Goal: Check status: Check status

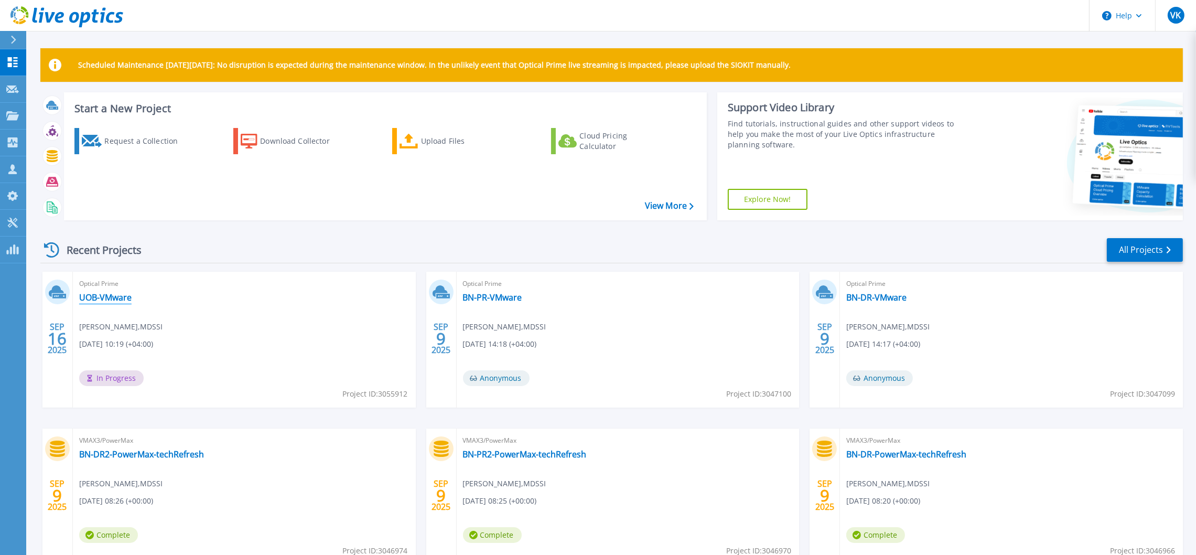
click at [109, 296] on link "UOB-VMware" at bounding box center [105, 297] width 52 height 10
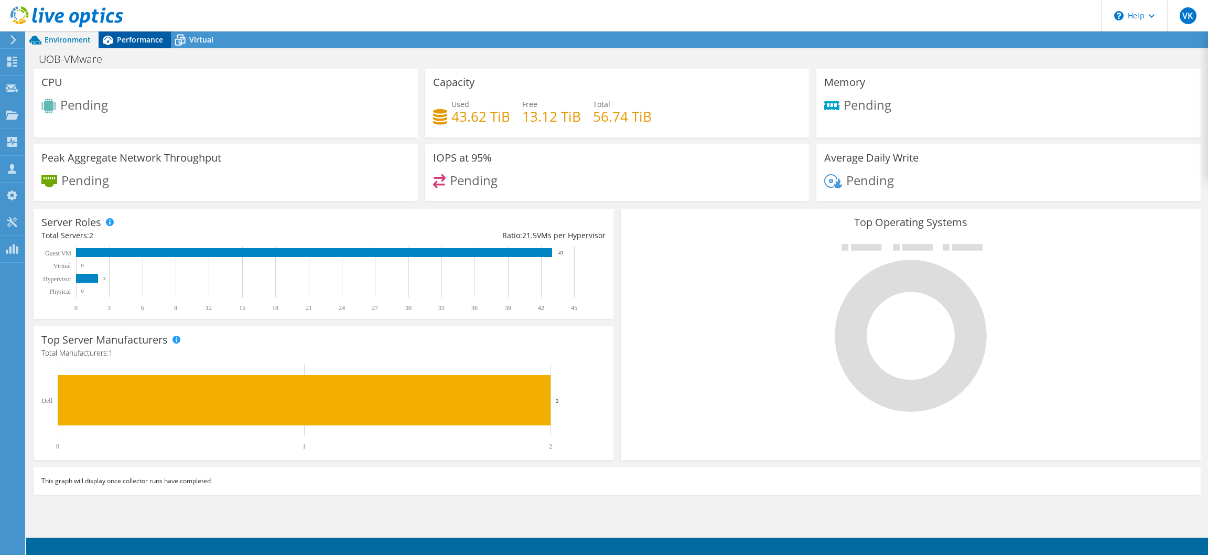
click at [140, 36] on span "Performance" at bounding box center [140, 40] width 46 height 10
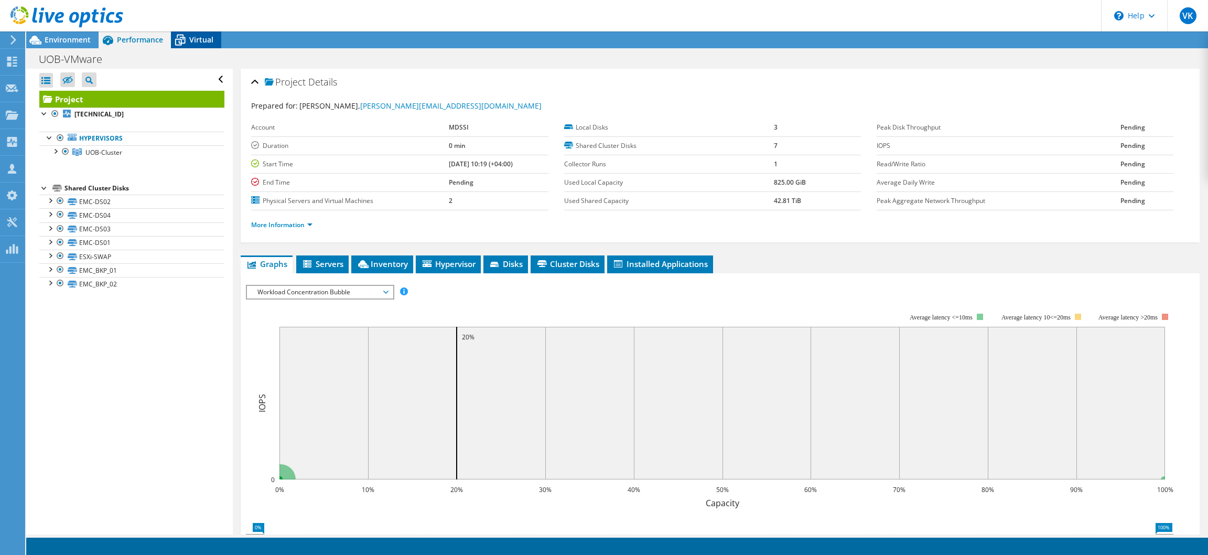
click at [200, 35] on span "Virtual" at bounding box center [201, 40] width 24 height 10
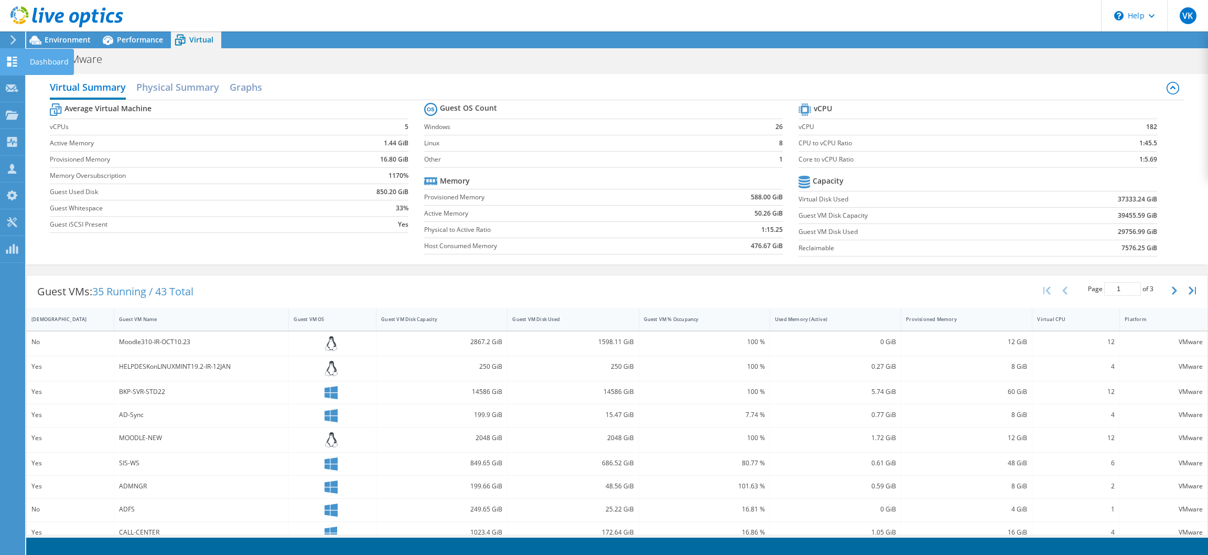
click at [43, 62] on div "Dashboard" at bounding box center [49, 62] width 49 height 26
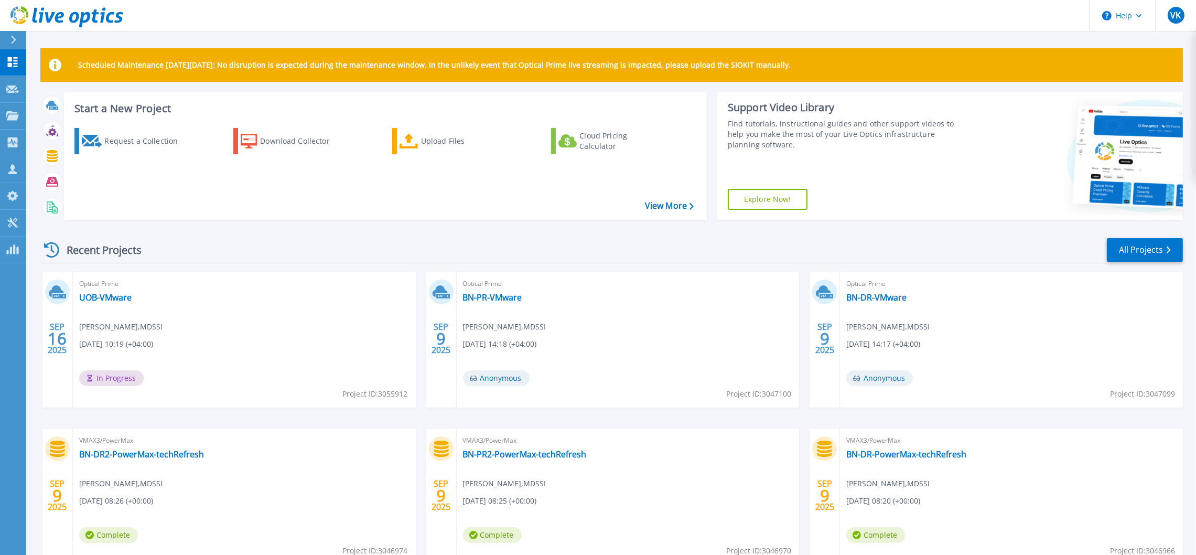
drag, startPoint x: 823, startPoint y: 67, endPoint x: 467, endPoint y: 77, distance: 356.6
click at [467, 77] on div "Scheduled Maintenance on Monday 22nd September: No disruption is expected durin…" at bounding box center [611, 65] width 1142 height 34
click at [918, 67] on div "Scheduled Maintenance on Monday 22nd September: No disruption is expected durin…" at bounding box center [611, 65] width 1142 height 34
click at [36, 60] on p "Dashboard" at bounding box center [46, 62] width 39 height 27
click at [93, 298] on link "UOB-[DATE]" at bounding box center [102, 297] width 47 height 10
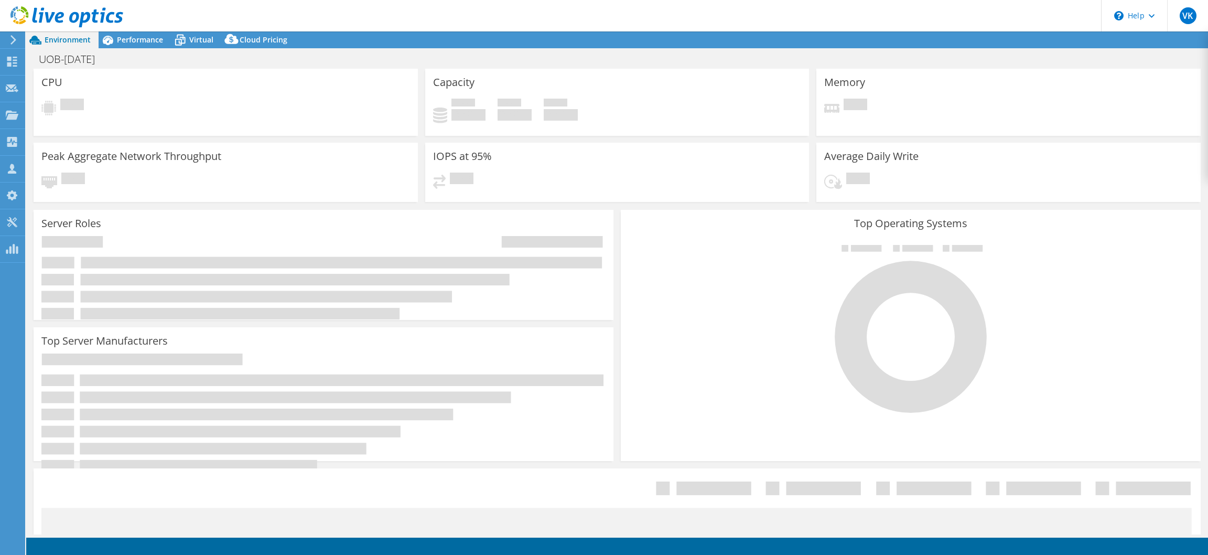
select select "USD"
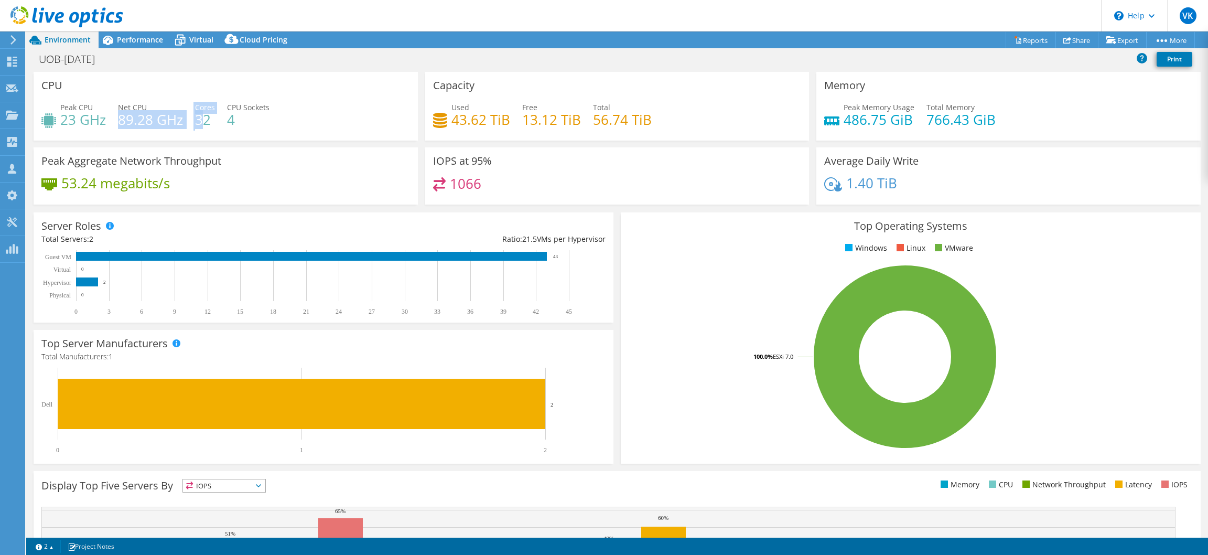
drag, startPoint x: 142, startPoint y: 115, endPoint x: 203, endPoint y: 117, distance: 60.9
click at [203, 117] on div "Peak CPU 23 GHz Net CPU 89.28 GHz Cores 32 CPU Sockets 4" at bounding box center [225, 119] width 369 height 34
click at [234, 121] on h4 "4" at bounding box center [248, 120] width 42 height 12
drag, startPoint x: 242, startPoint y: 122, endPoint x: 200, endPoint y: 121, distance: 41.9
click at [200, 121] on div "Peak CPU 23 GHz Net CPU 89.28 GHz Cores 32 CPU Sockets 4" at bounding box center [225, 119] width 369 height 34
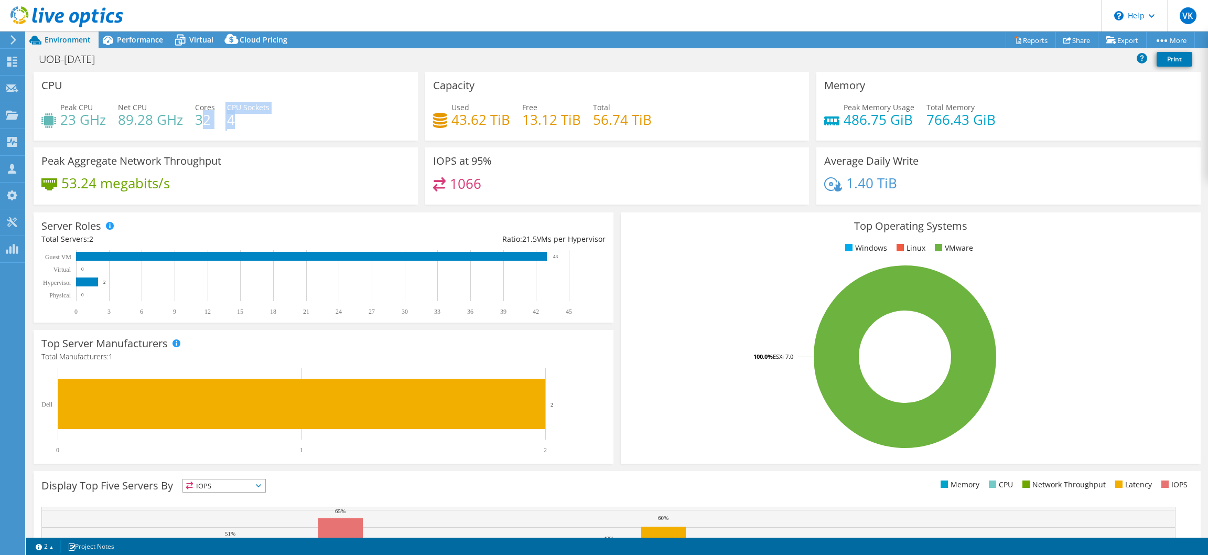
click at [231, 122] on h4 "4" at bounding box center [248, 120] width 42 height 12
click at [201, 115] on h4 "32" at bounding box center [205, 120] width 20 height 12
click at [134, 42] on span "Performance" at bounding box center [140, 40] width 46 height 10
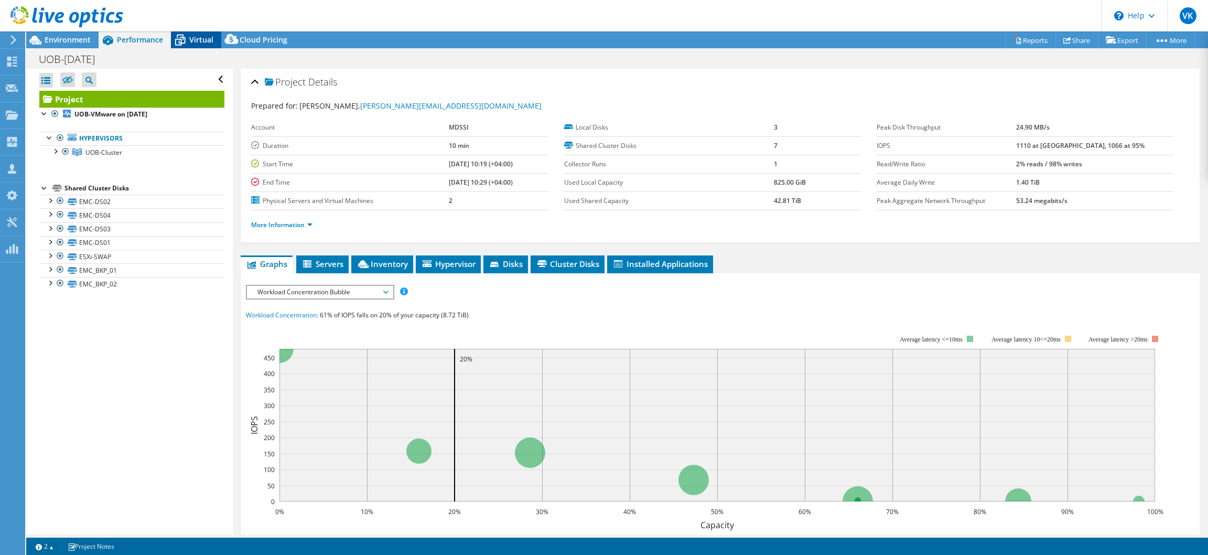
click at [191, 41] on span "Virtual" at bounding box center [201, 40] width 24 height 10
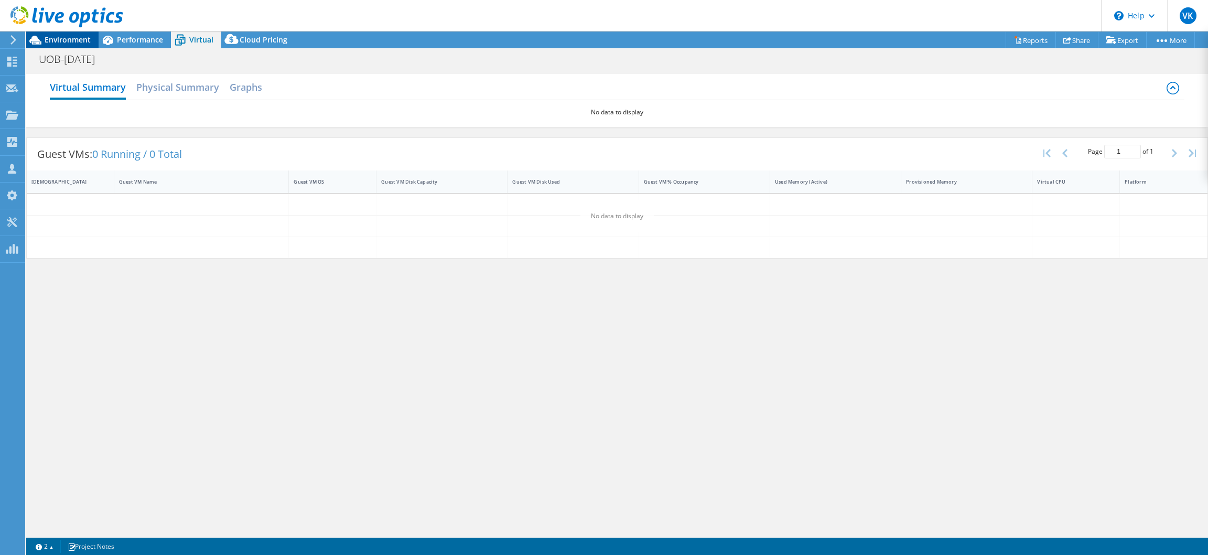
click at [78, 36] on span "Environment" at bounding box center [68, 40] width 46 height 10
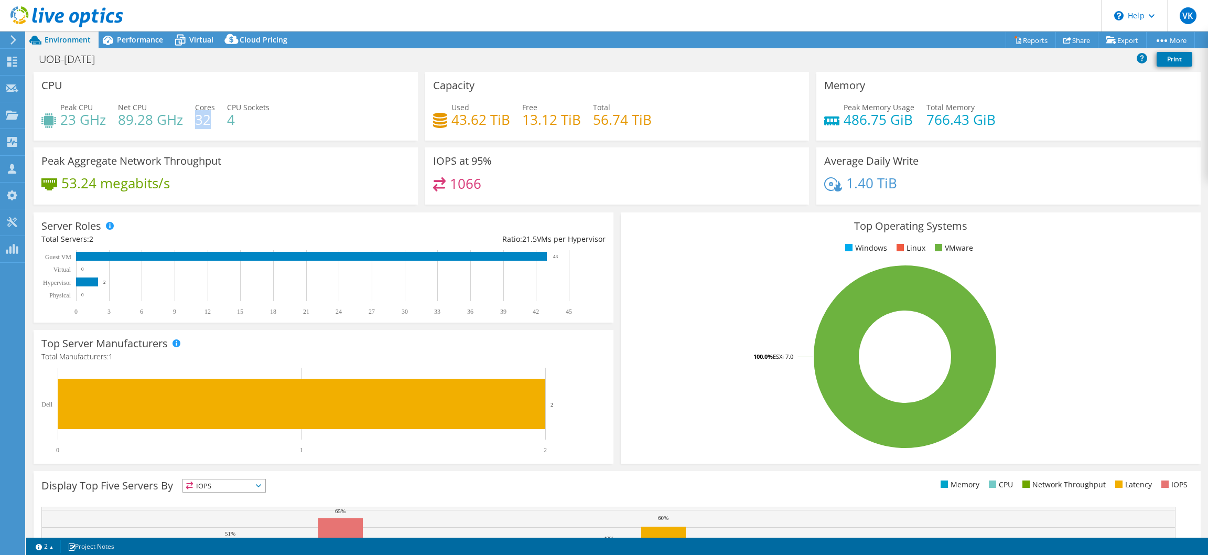
drag, startPoint x: 196, startPoint y: 115, endPoint x: 209, endPoint y: 119, distance: 13.6
click at [209, 119] on h4 "32" at bounding box center [205, 120] width 20 height 12
